Goal: Check status: Check status

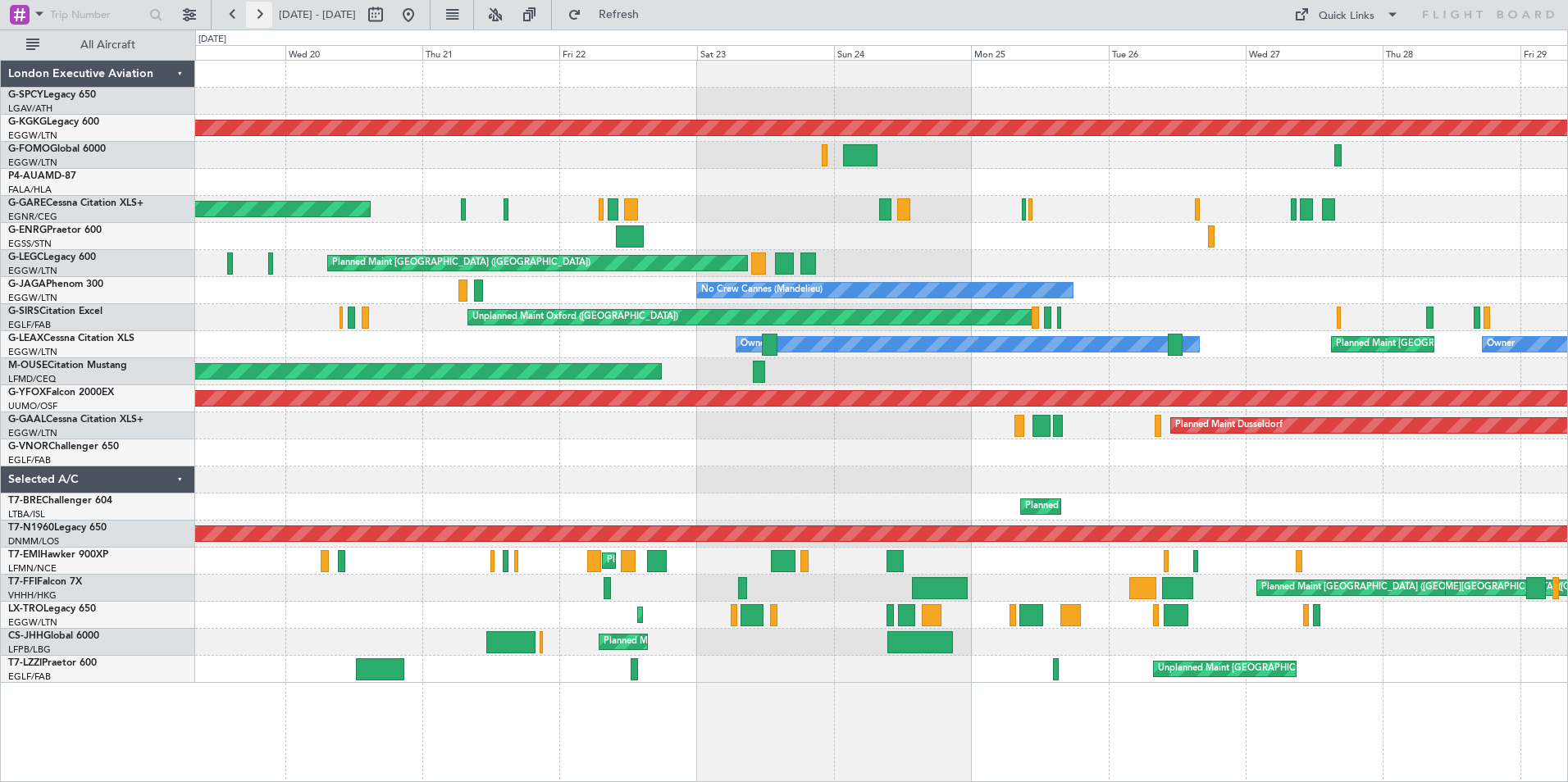
click at [259, 16] on button at bounding box center [259, 15] width 26 height 26
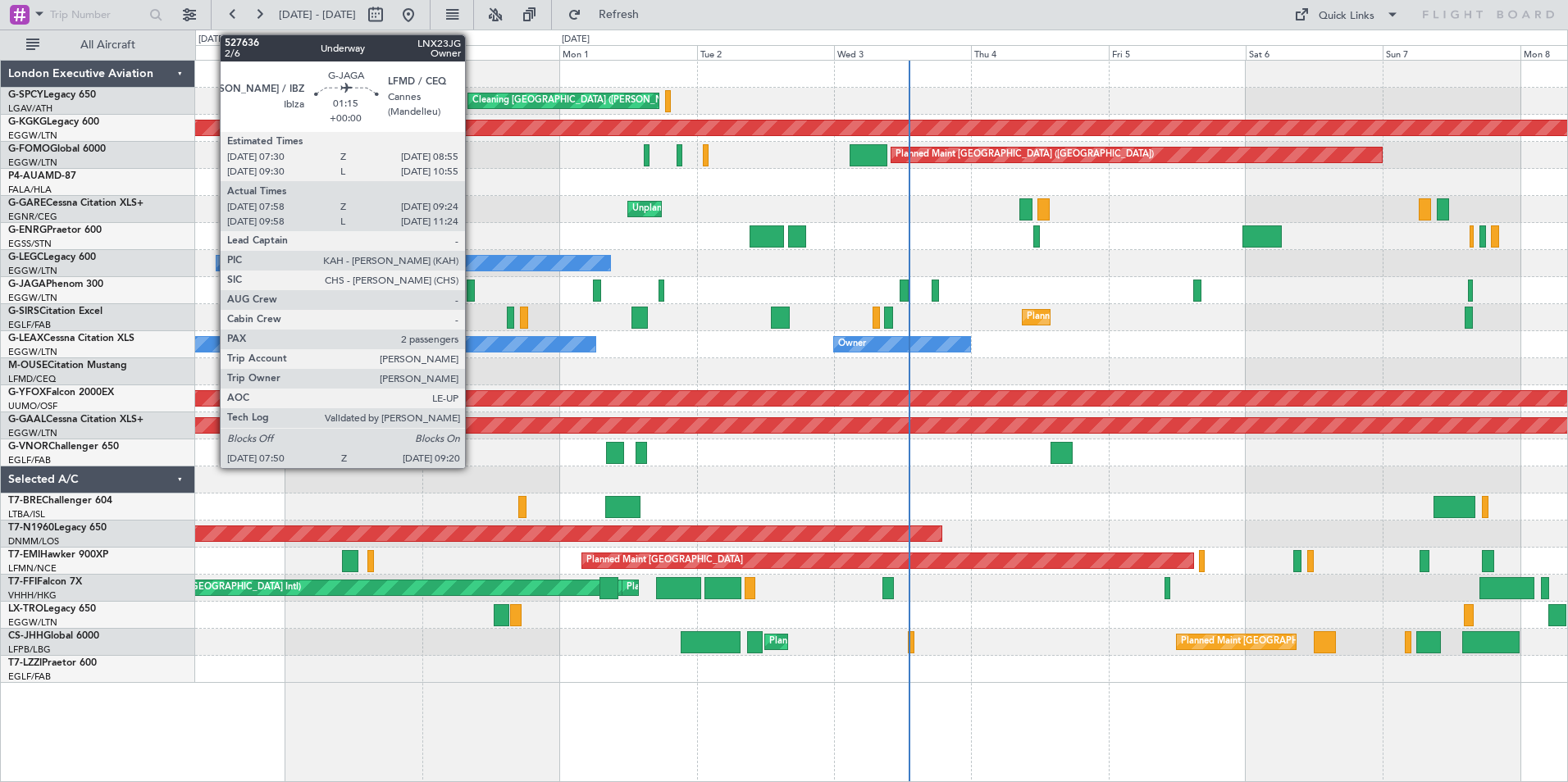
click at [466, 291] on div at bounding box center [471, 290] width 9 height 22
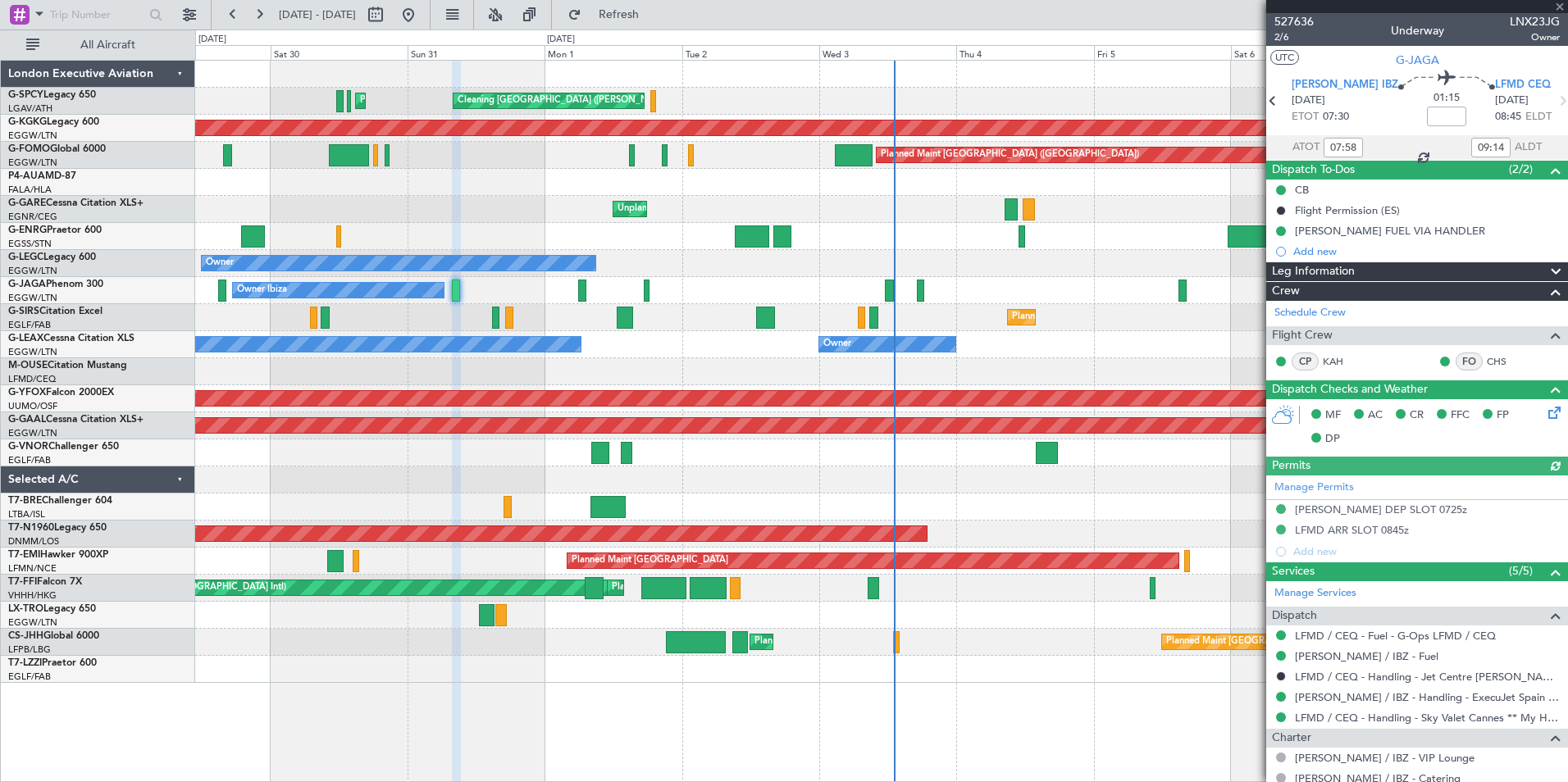
click at [1560, 5] on div at bounding box center [1416, 6] width 302 height 13
click at [1559, 8] on span at bounding box center [1560, 7] width 16 height 15
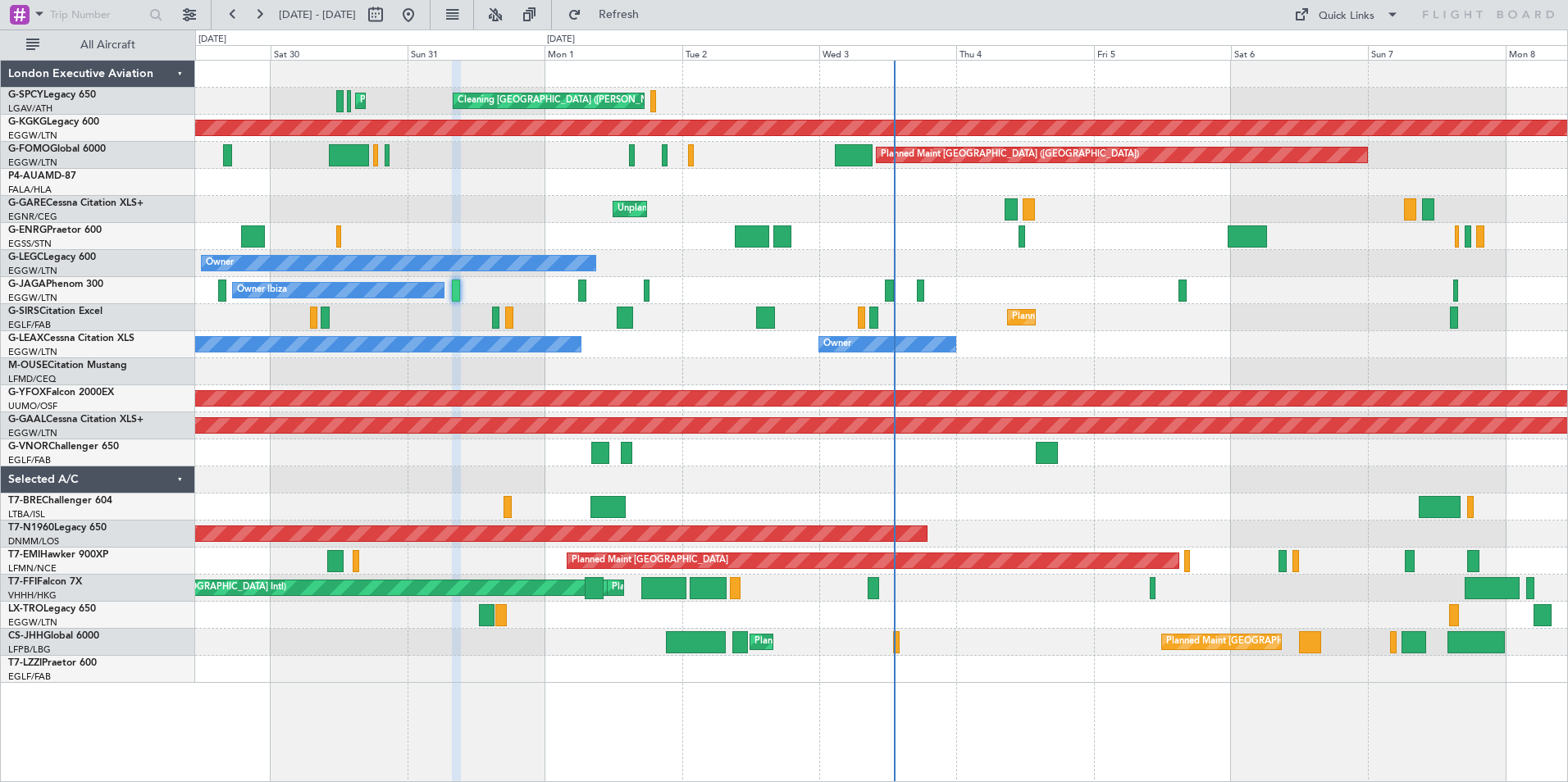
type input "0"
click at [238, 16] on button at bounding box center [233, 15] width 26 height 26
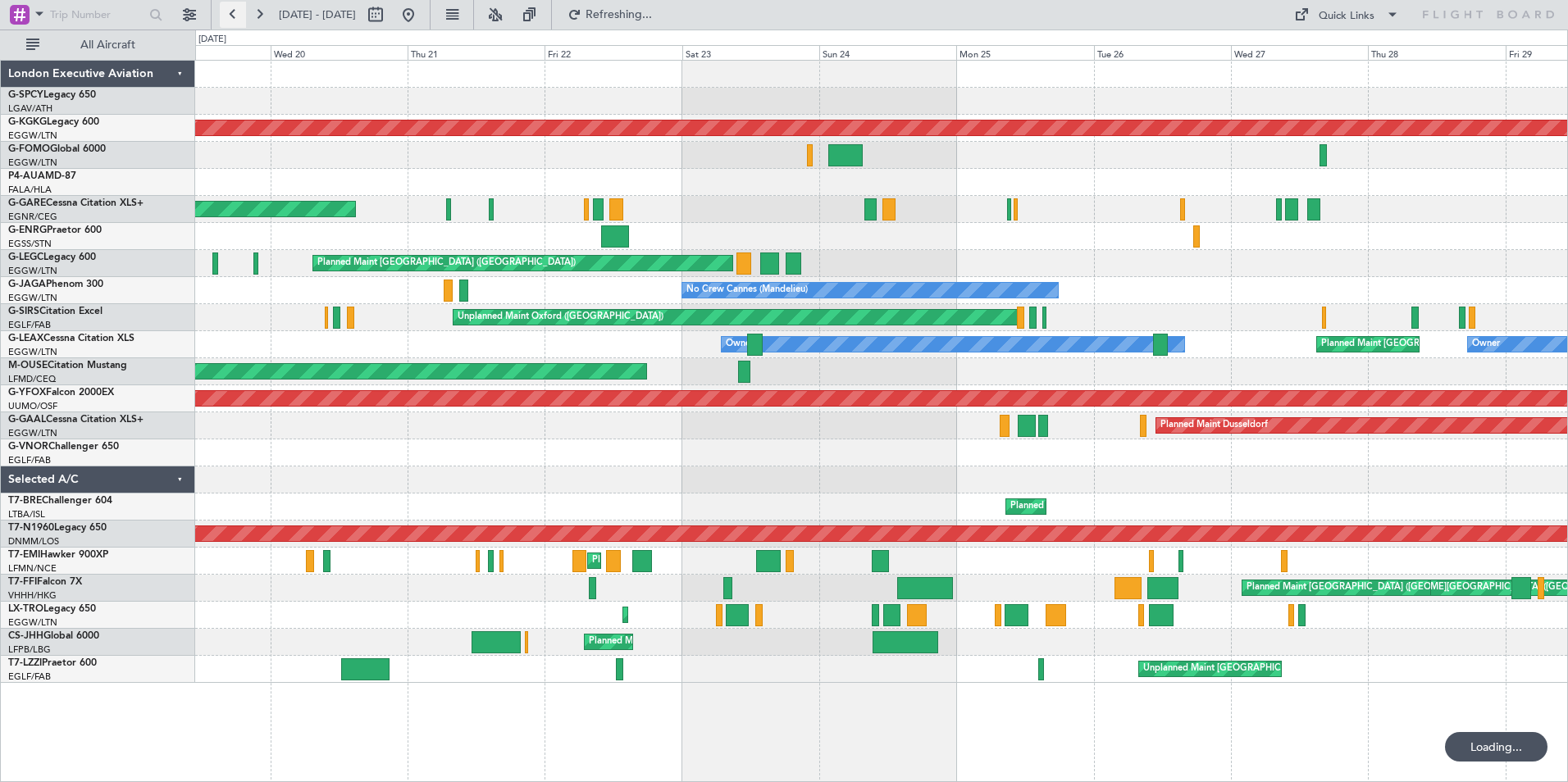
click at [238, 16] on button at bounding box center [233, 15] width 26 height 26
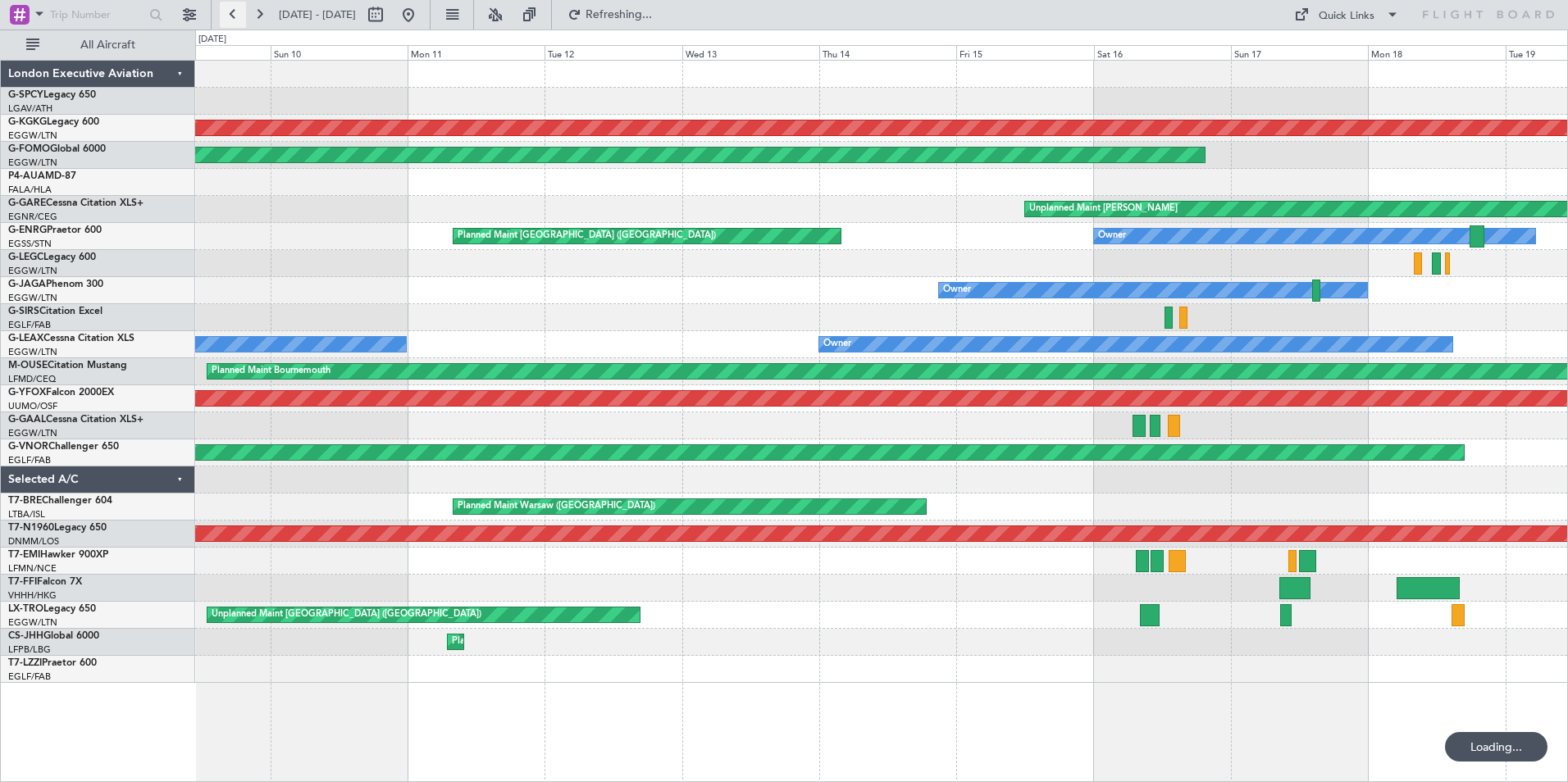
click at [238, 16] on button at bounding box center [233, 15] width 26 height 26
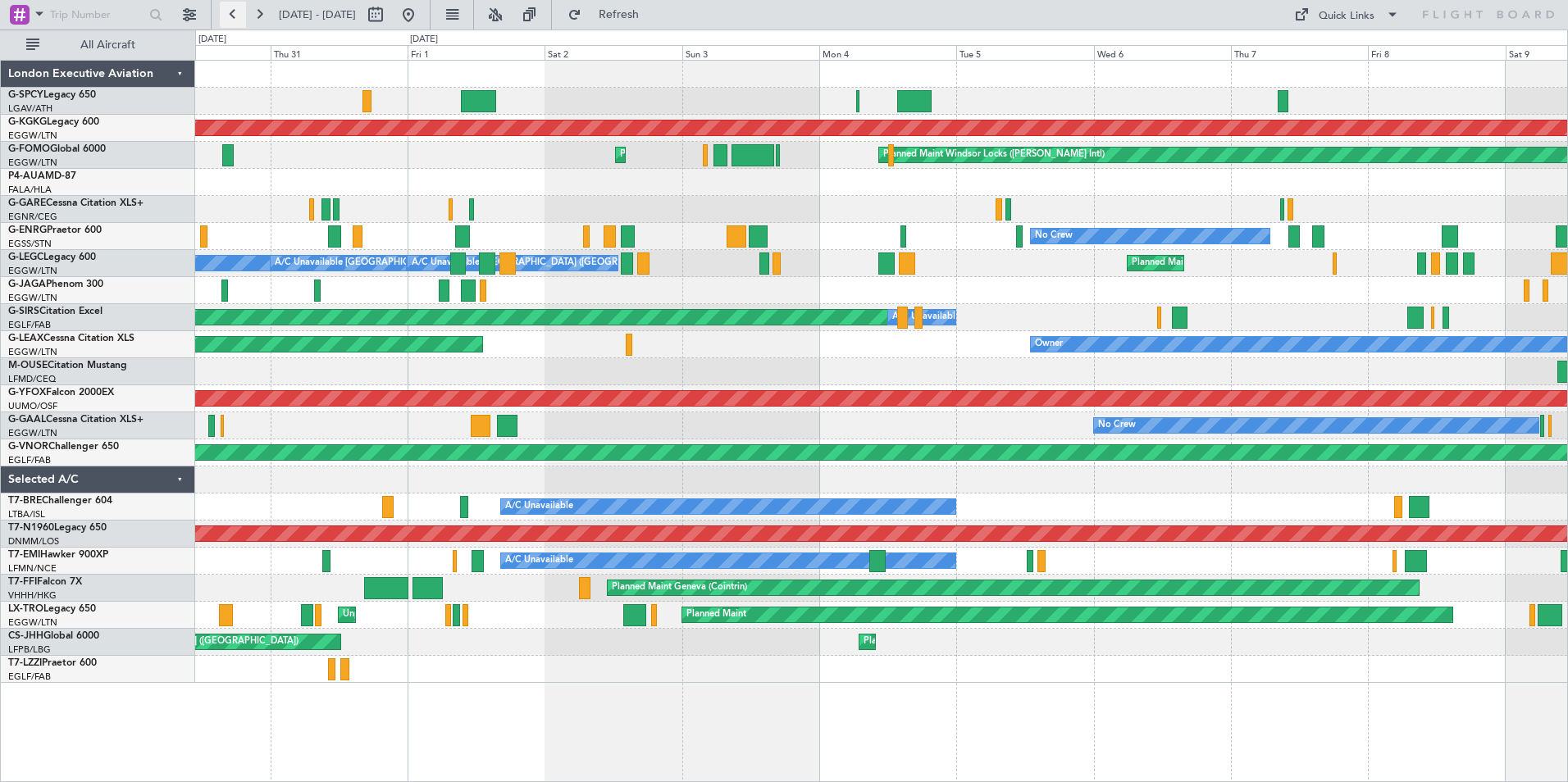
click at [231, 12] on button at bounding box center [233, 15] width 26 height 26
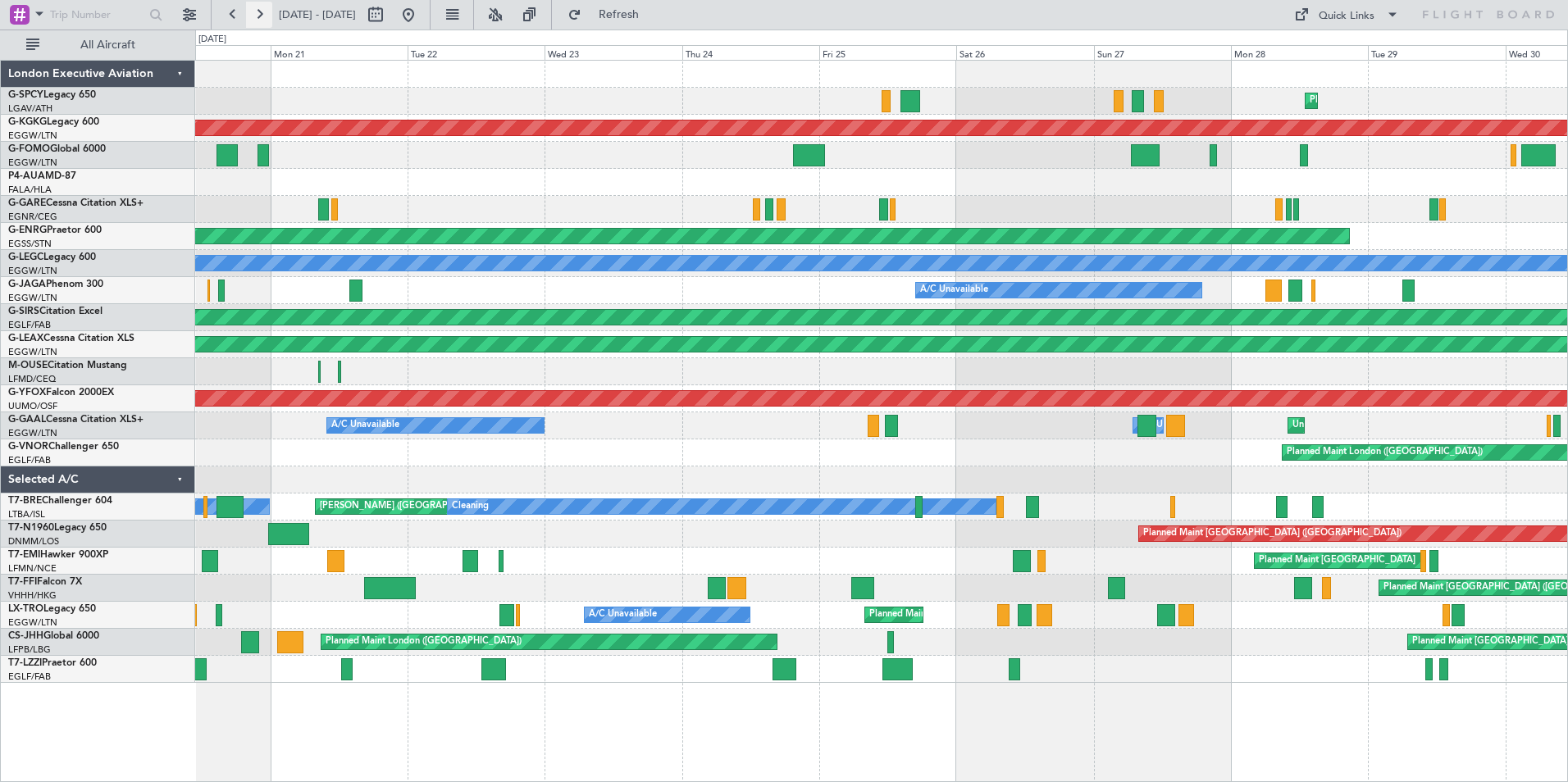
click at [259, 12] on button at bounding box center [259, 15] width 26 height 26
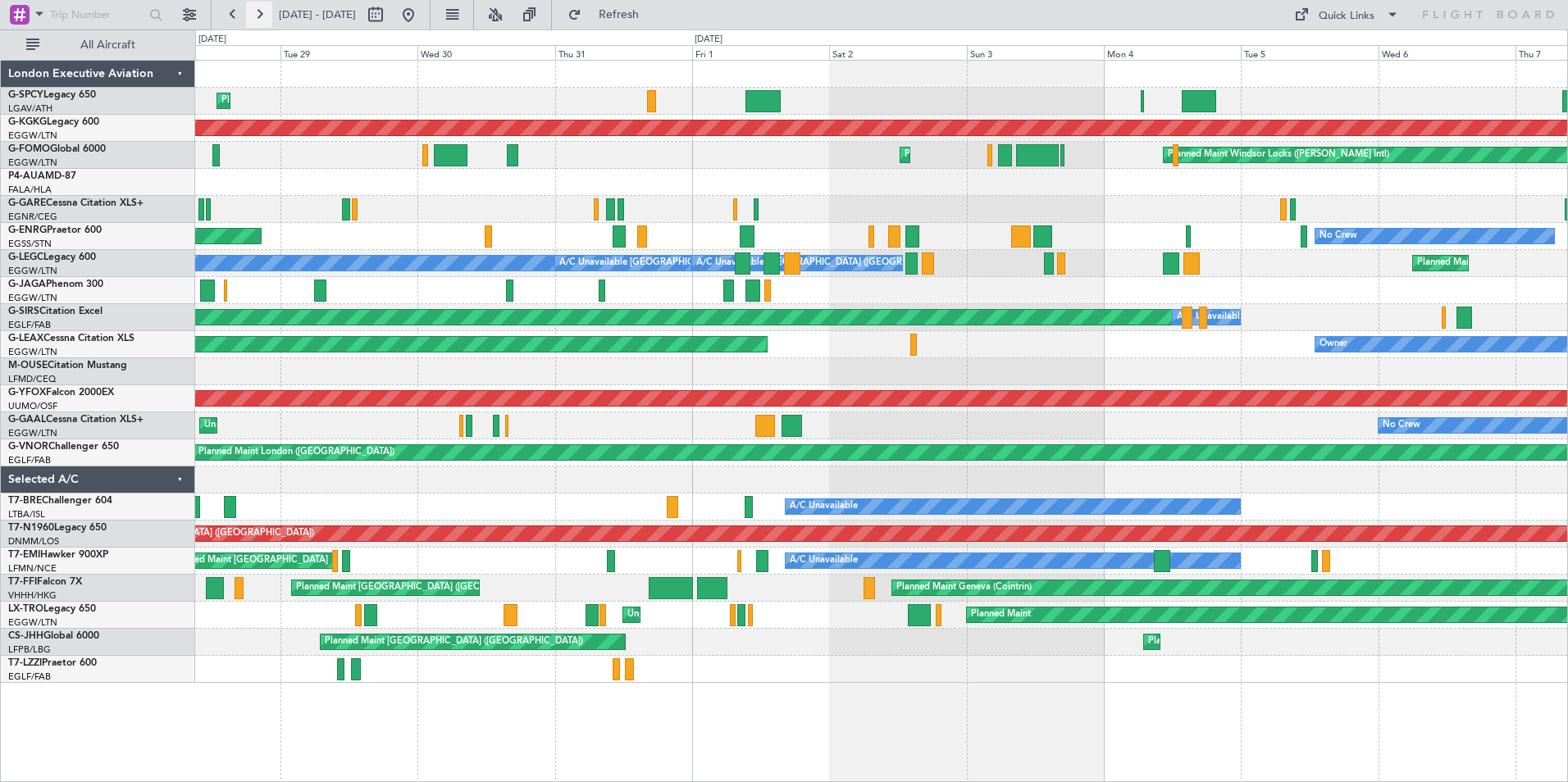
click at [259, 12] on button at bounding box center [259, 15] width 26 height 26
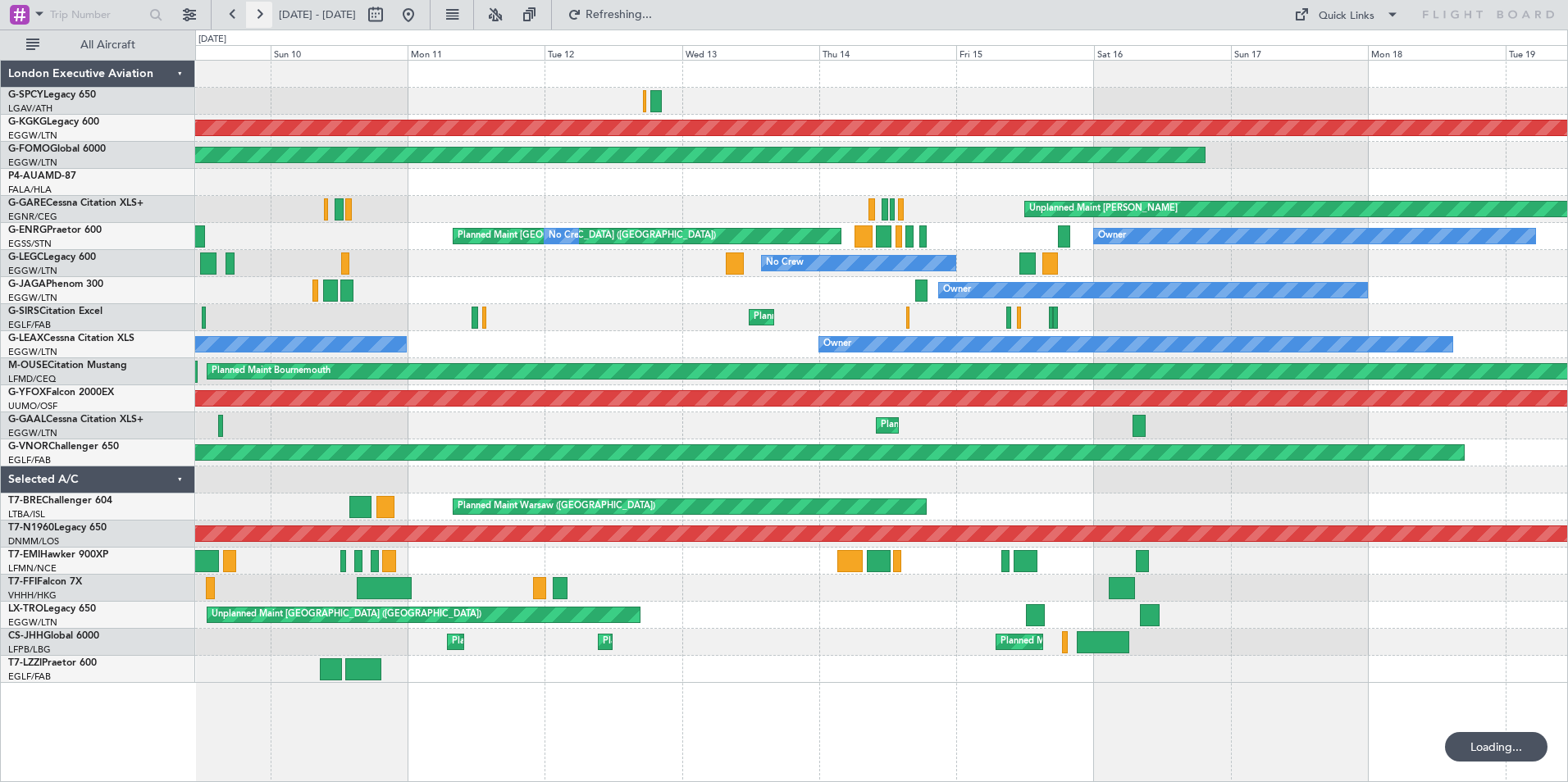
click at [259, 12] on button at bounding box center [259, 15] width 26 height 26
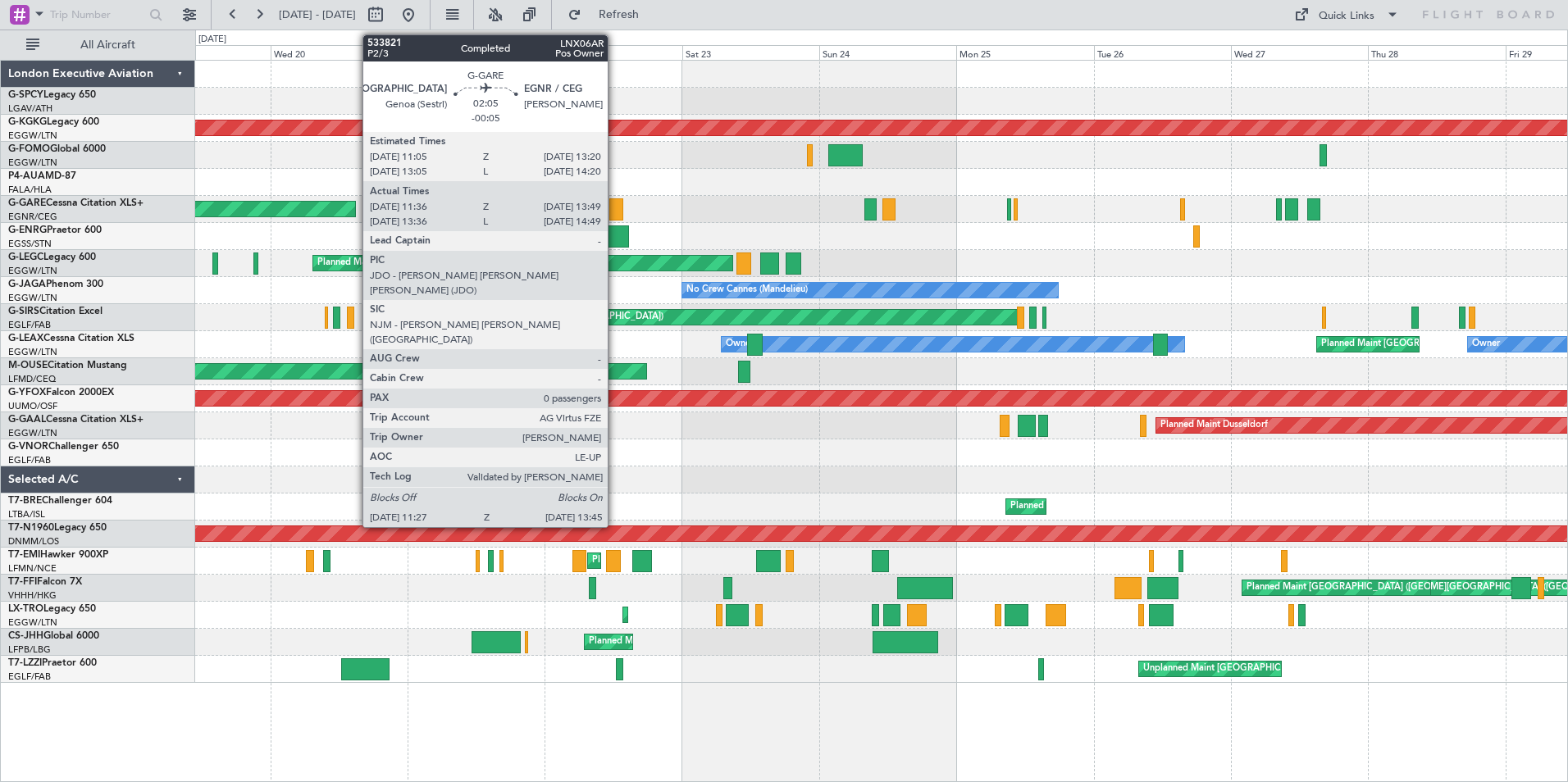
click at [615, 206] on div at bounding box center [616, 209] width 14 height 22
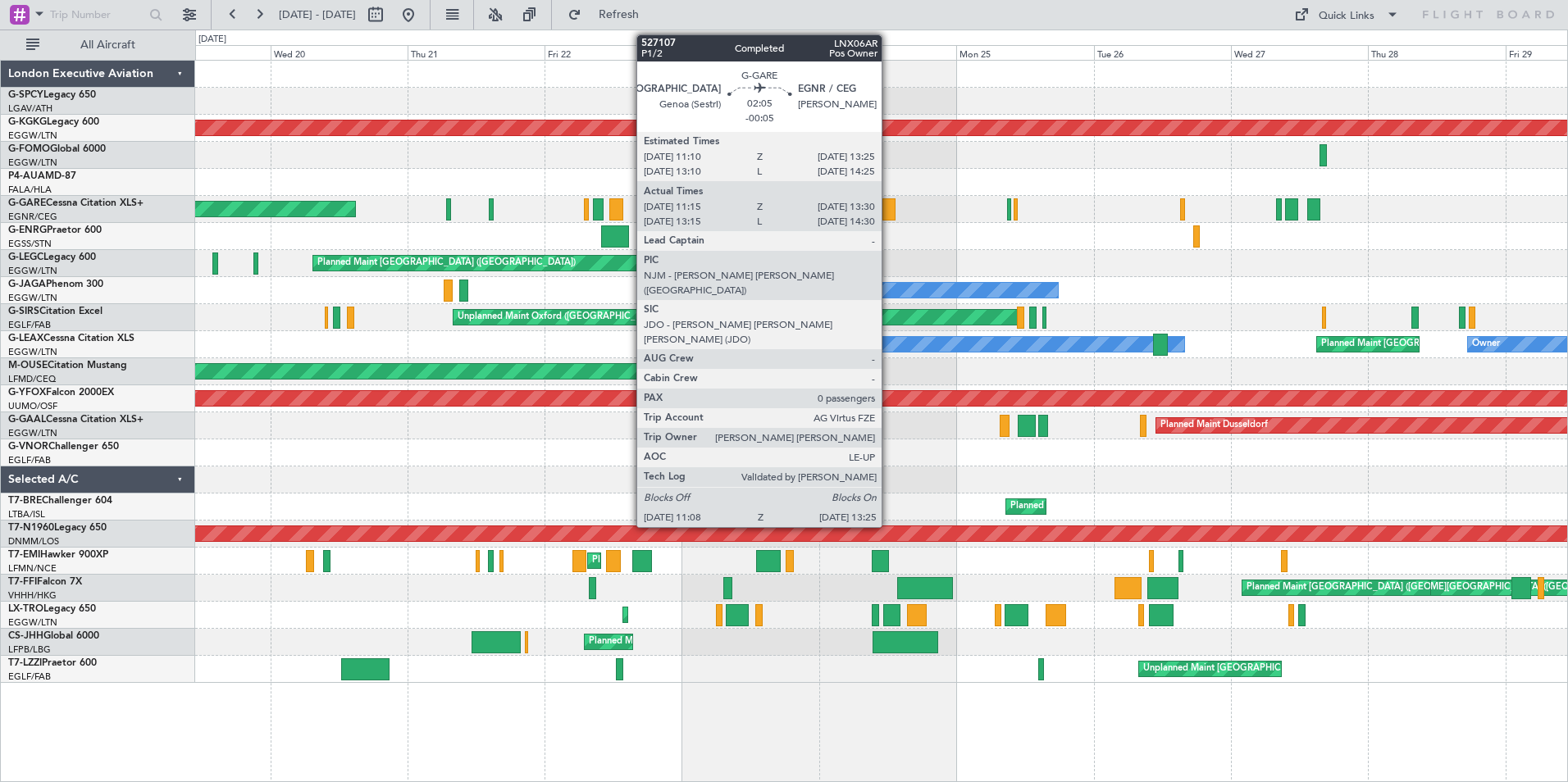
click at [889, 206] on div at bounding box center [889, 209] width 13 height 22
